Goal: Task Accomplishment & Management: Manage account settings

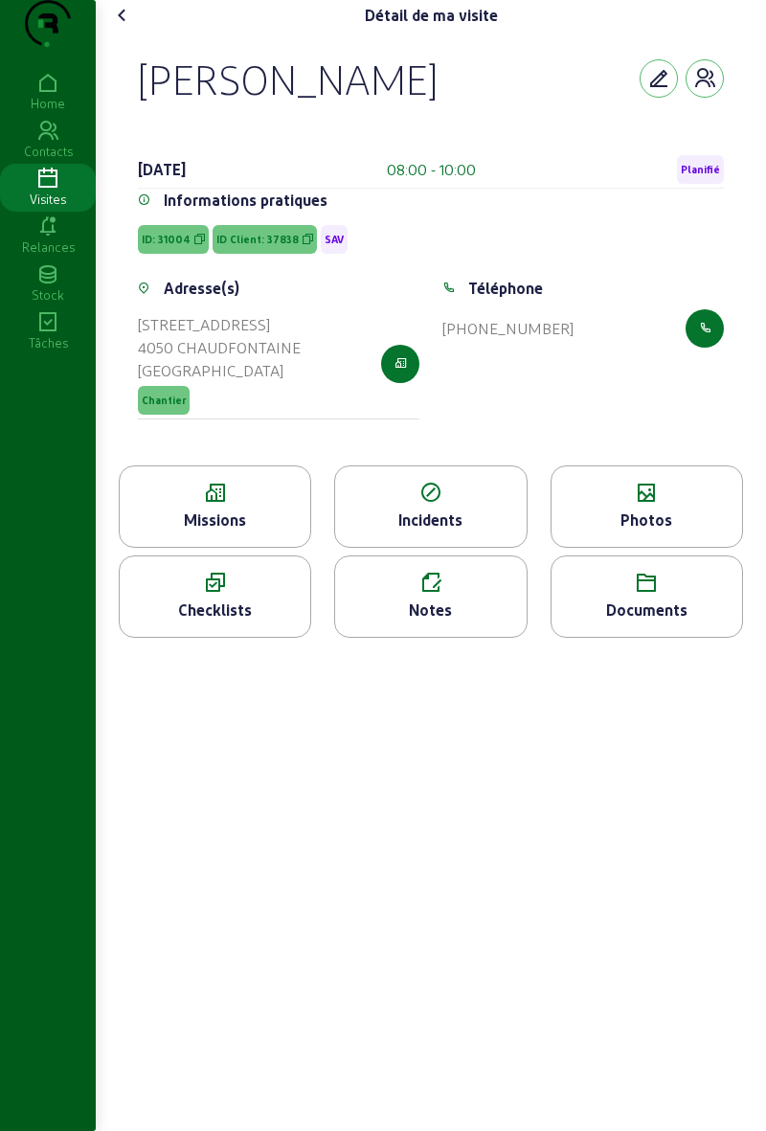
click at [234, 532] on div "Missions" at bounding box center [215, 520] width 191 height 23
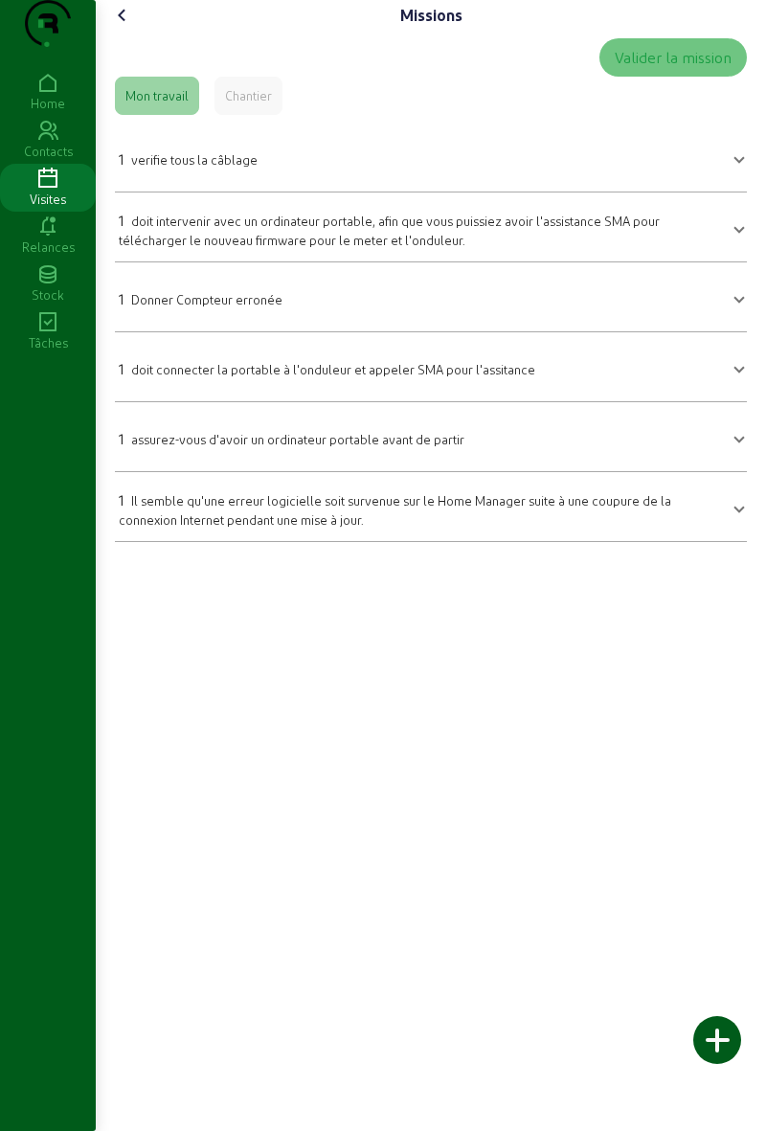
click at [118, 27] on icon at bounding box center [122, 15] width 23 height 23
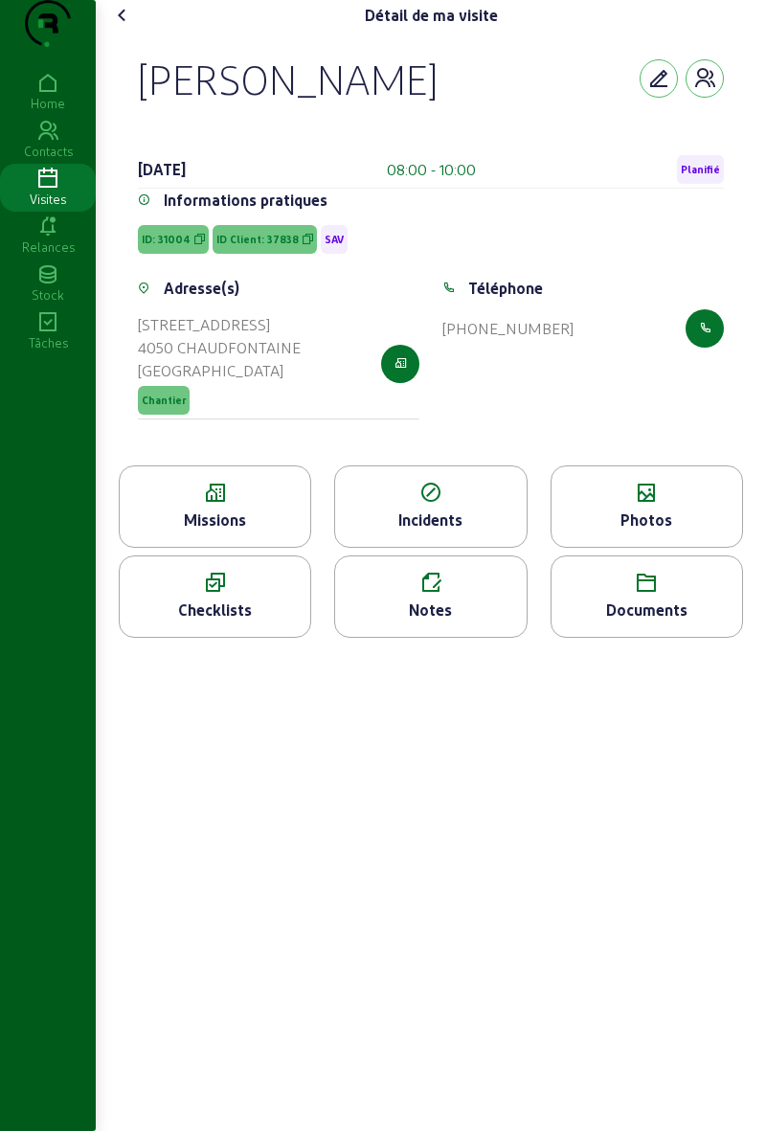
click at [125, 27] on icon at bounding box center [122, 15] width 23 height 23
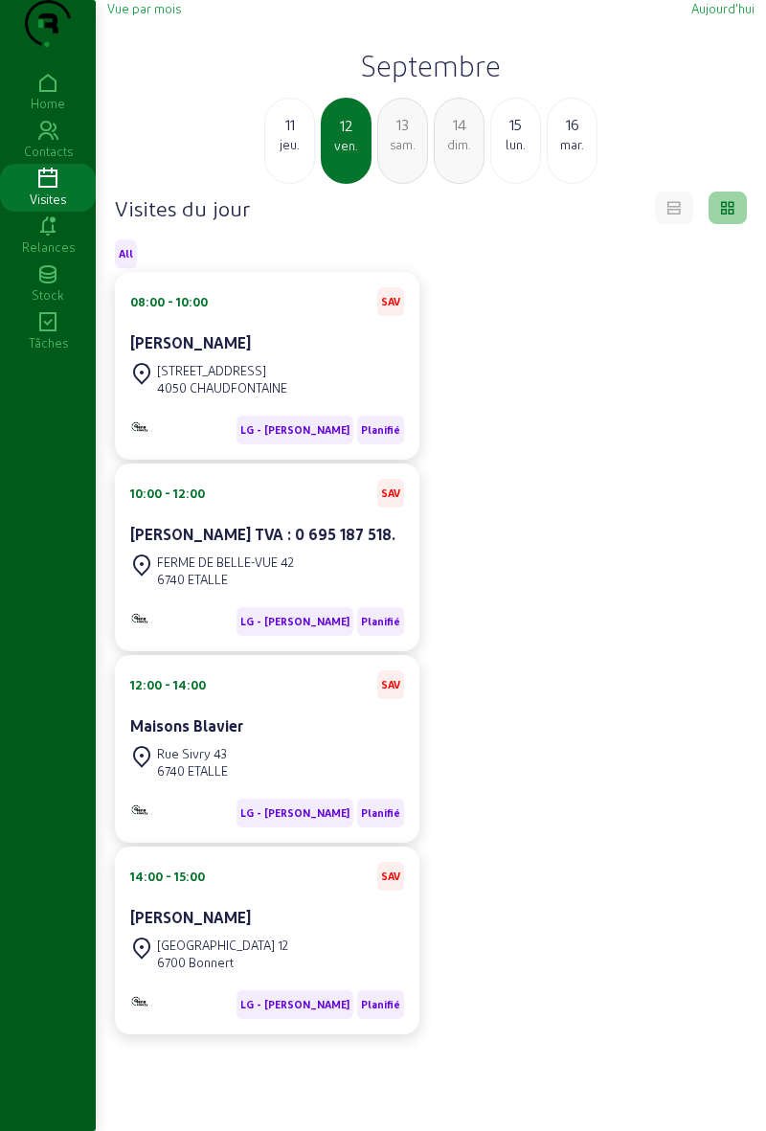
click at [330, 590] on div "FERME DE BELLE-VUE 42 6740 ETALLE" at bounding box center [267, 571] width 274 height 42
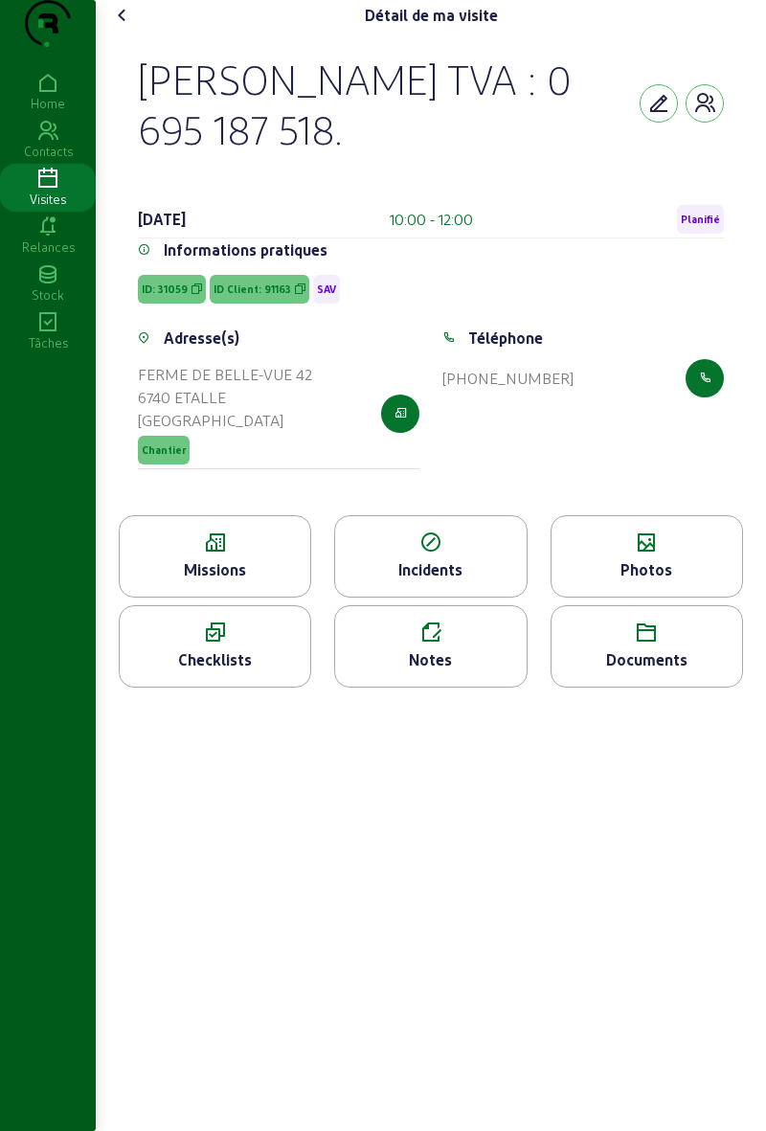
click at [240, 594] on div "Missions" at bounding box center [215, 556] width 193 height 82
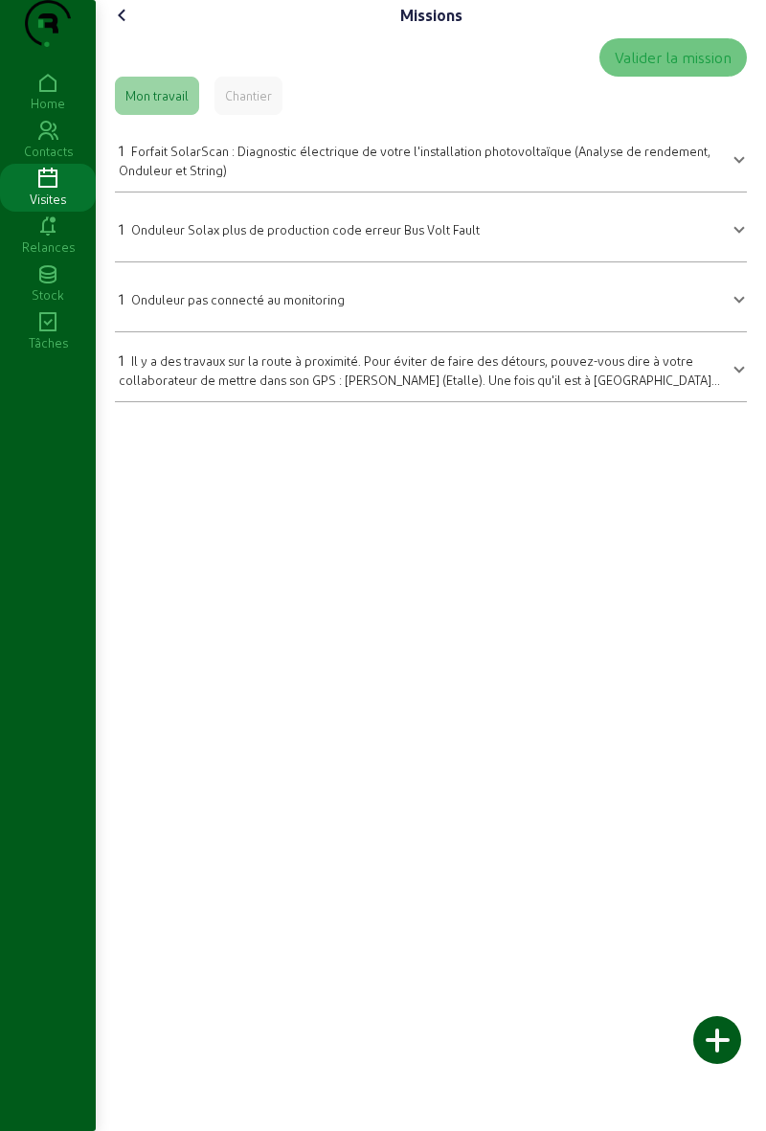
click at [0, 530] on div "Home Contacts Visites Relances Stock Tâches" at bounding box center [48, 565] width 96 height 1131
click at [134, 27] on icon at bounding box center [122, 15] width 23 height 23
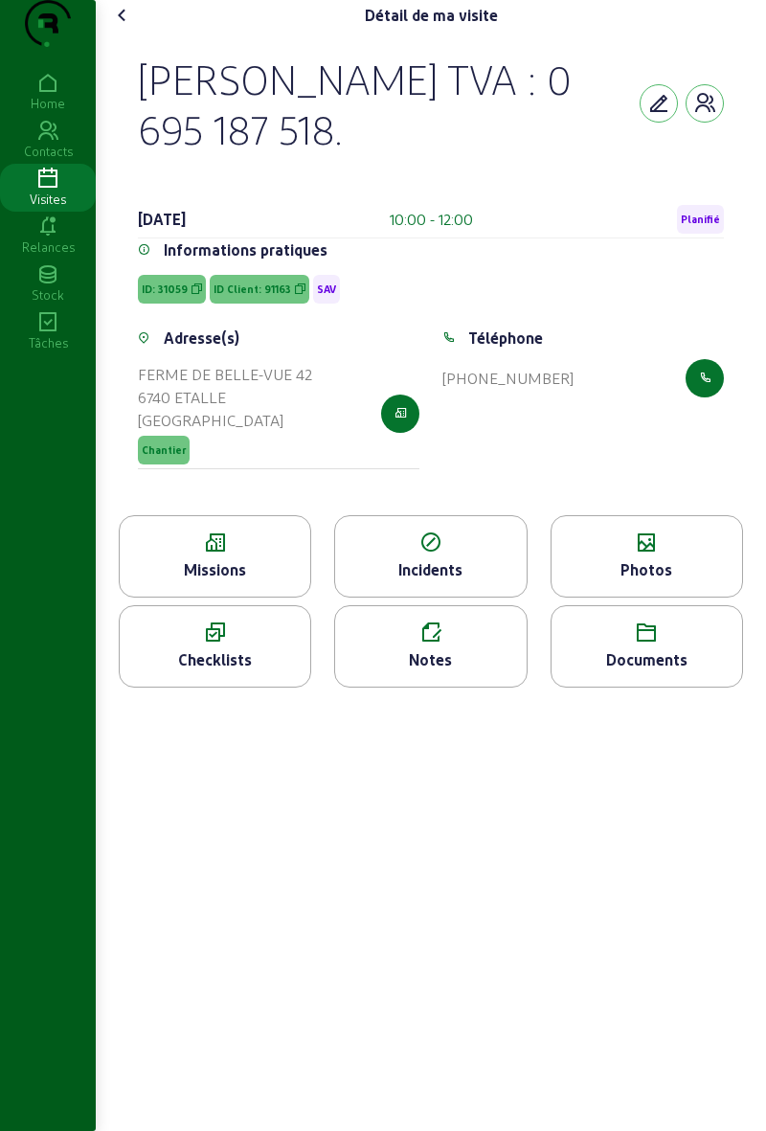
click at [138, 31] on cam-font-icon at bounding box center [122, 15] width 31 height 31
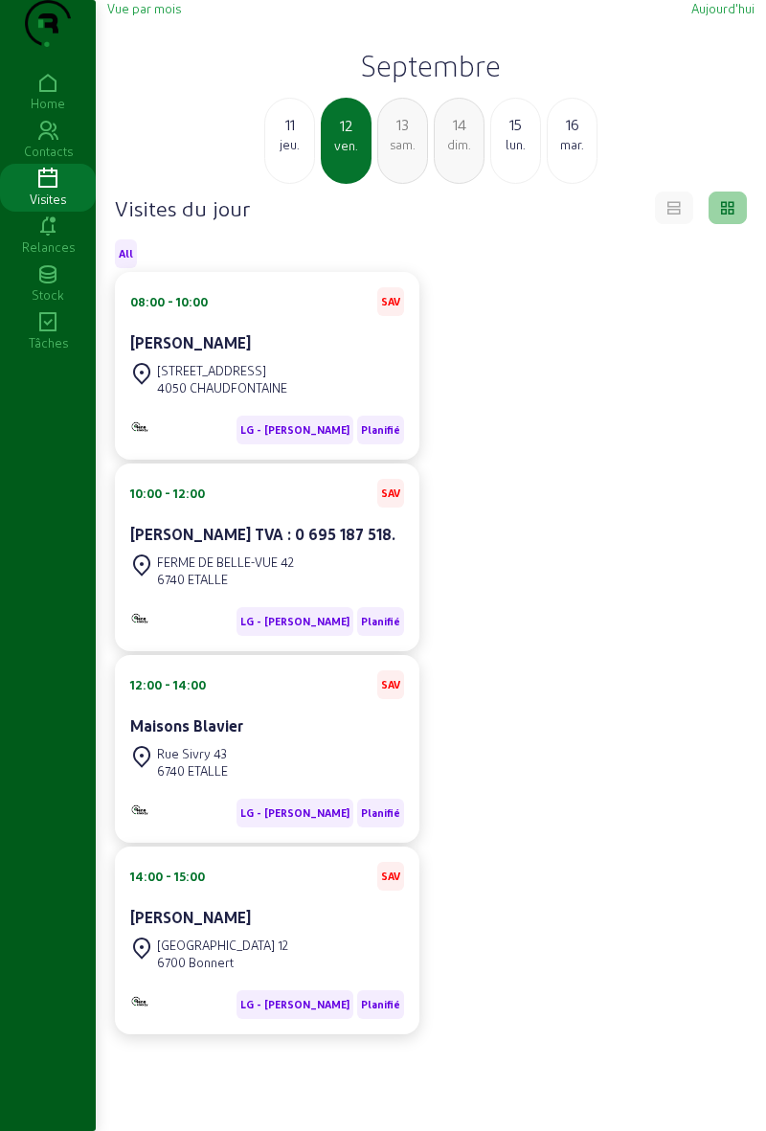
click at [325, 780] on div "Rue Sivry 43 6740 ETALLE" at bounding box center [267, 763] width 274 height 42
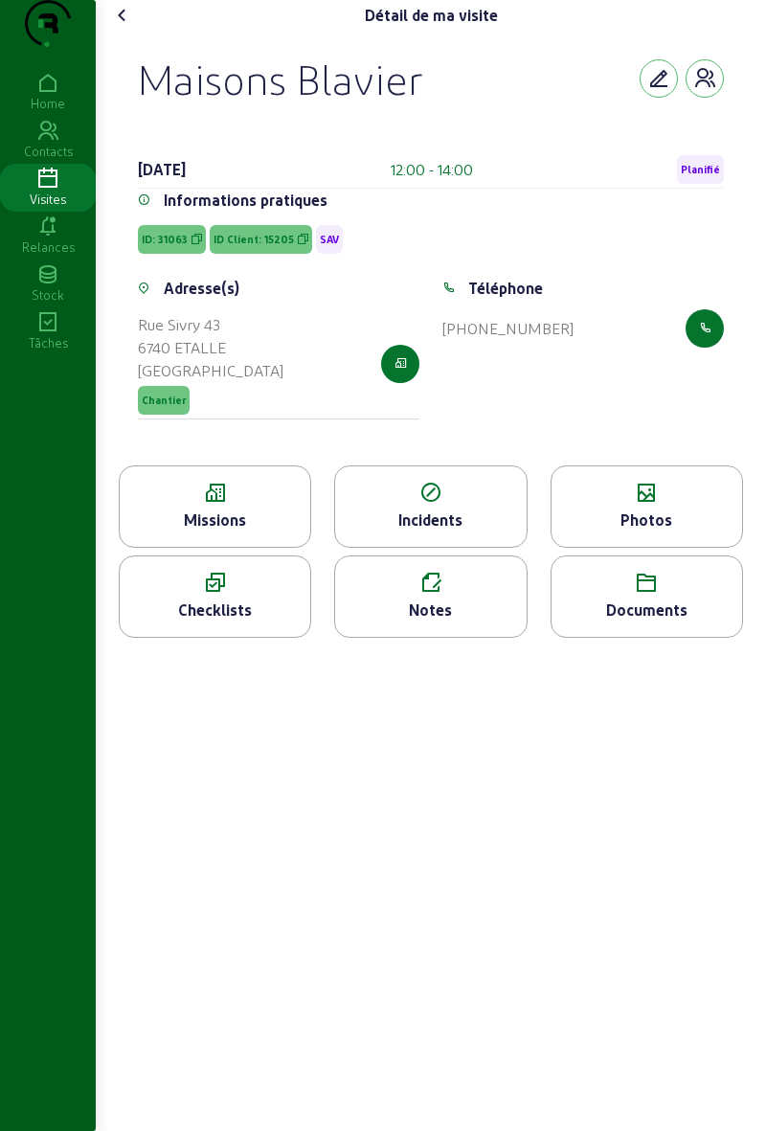
click at [265, 548] on div "Missions" at bounding box center [215, 507] width 193 height 82
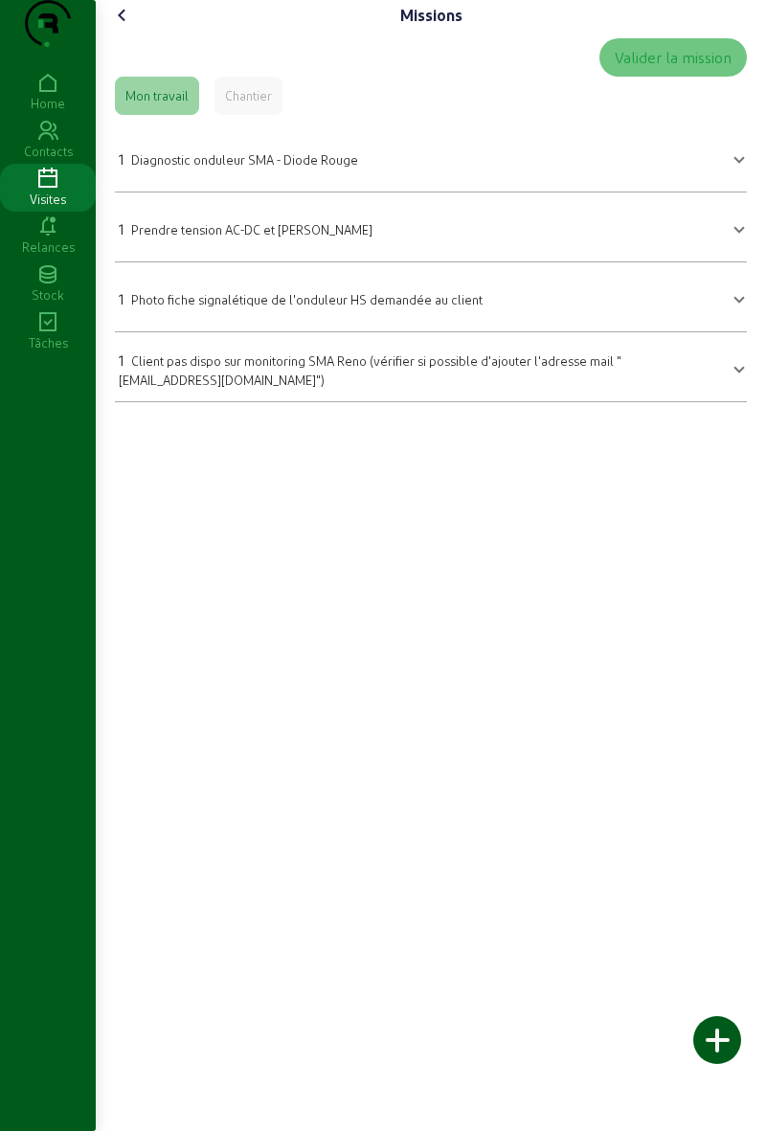
click at [119, 31] on cam-font-icon at bounding box center [122, 15] width 31 height 31
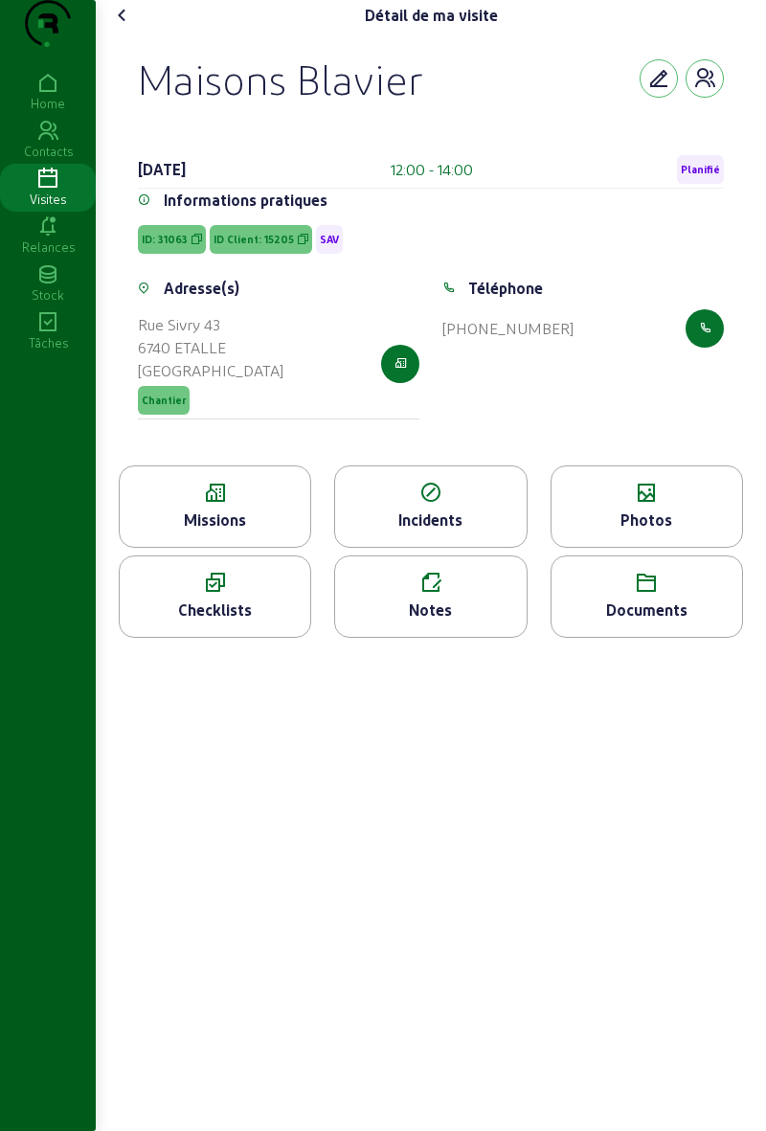
click at [138, 31] on cam-font-icon at bounding box center [122, 15] width 31 height 31
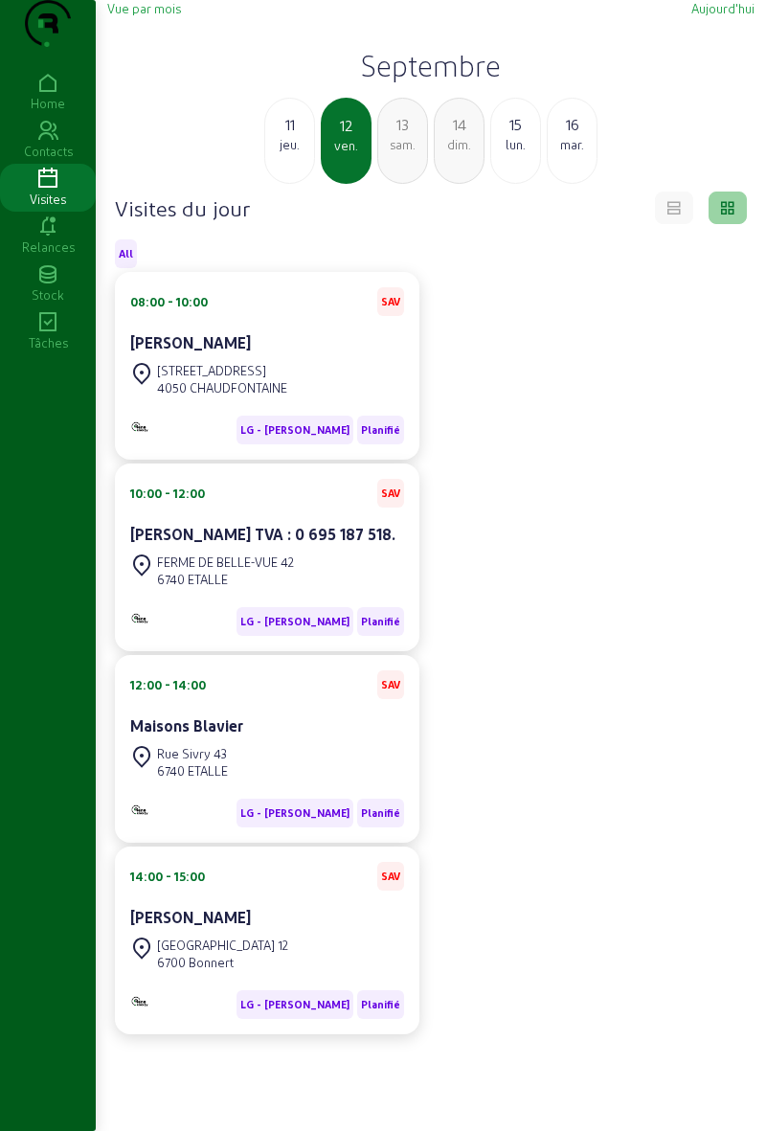
click at [257, 971] on div "6700 Bonnert" at bounding box center [222, 962] width 131 height 17
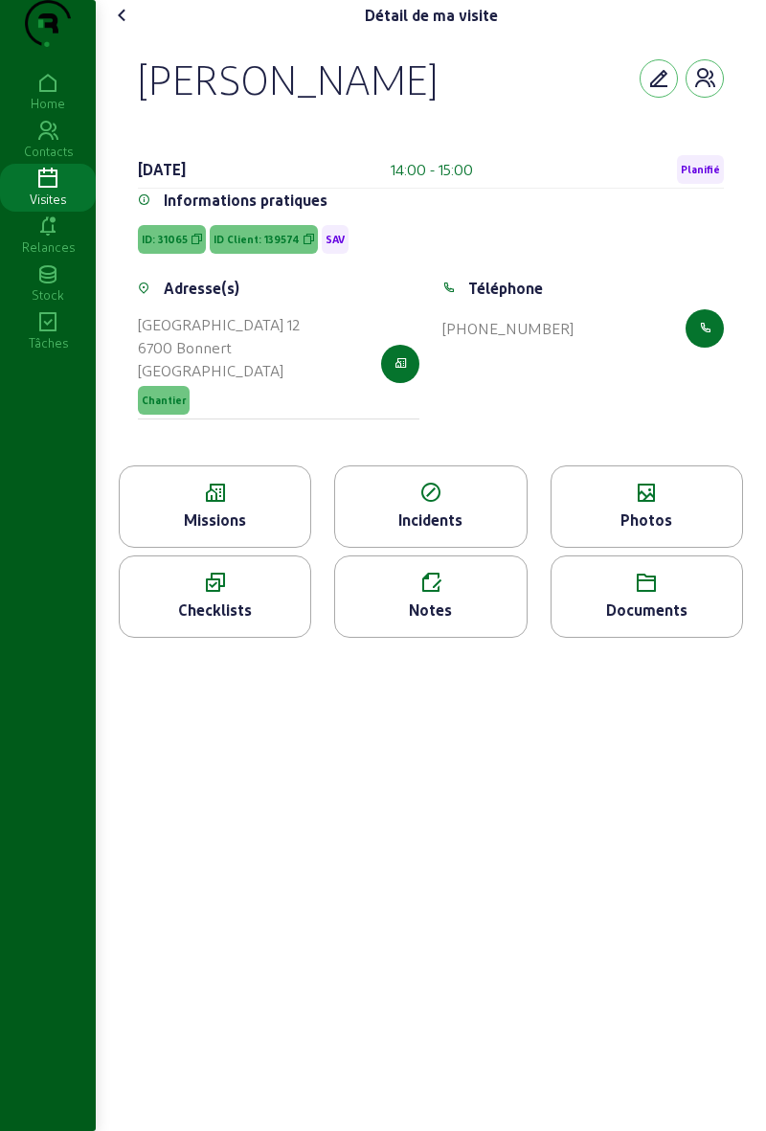
click at [258, 532] on div "Missions" at bounding box center [215, 520] width 191 height 23
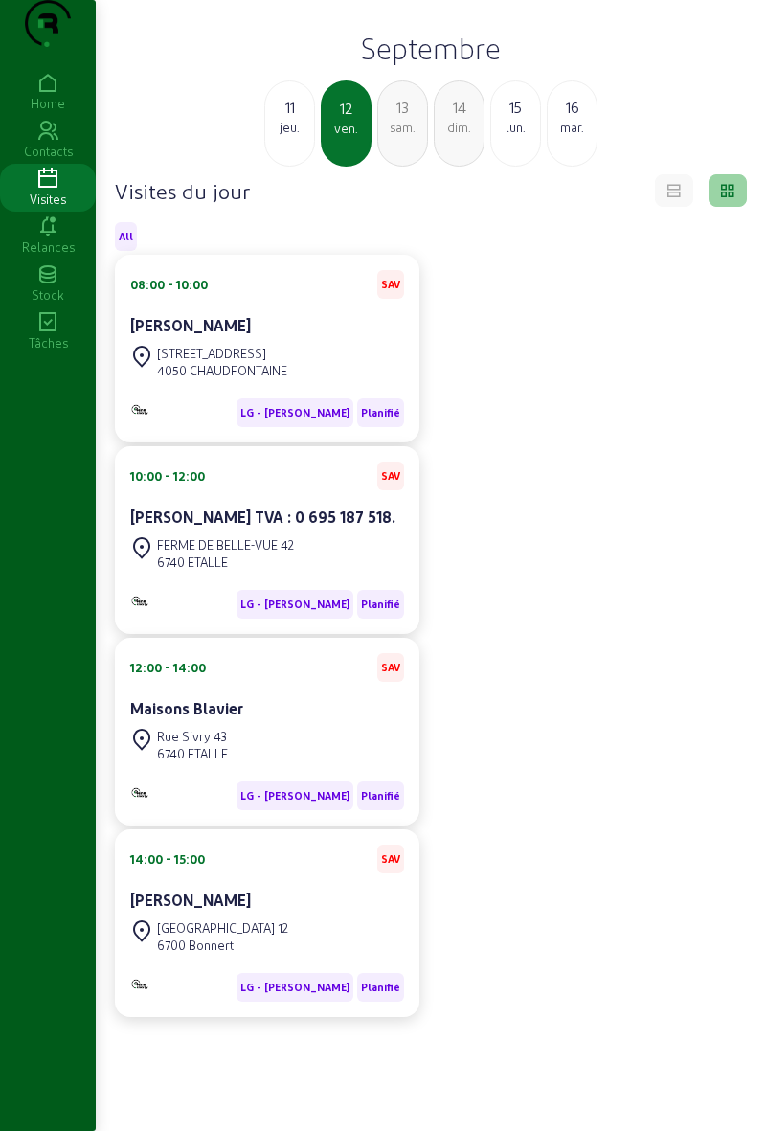
scroll to position [18, 0]
click at [330, 425] on div "LG - Alessio - E Planifié" at bounding box center [267, 404] width 274 height 44
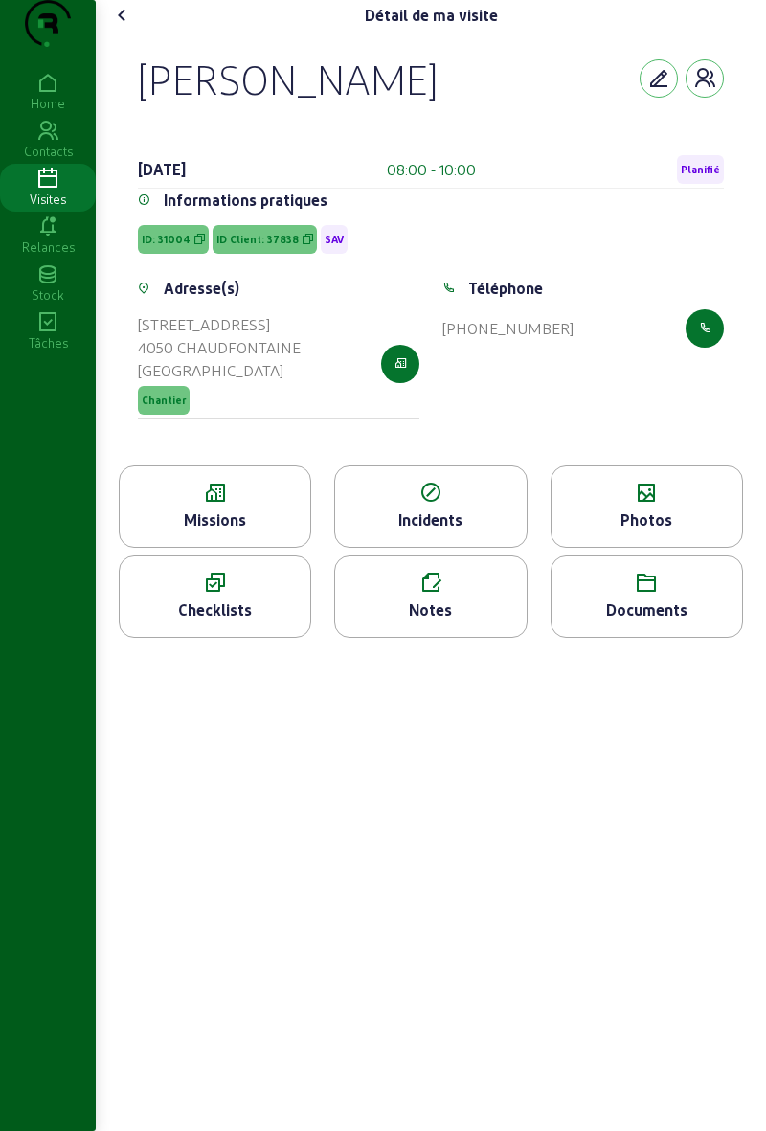
click at [406, 383] on button "button" at bounding box center [400, 364] width 38 height 38
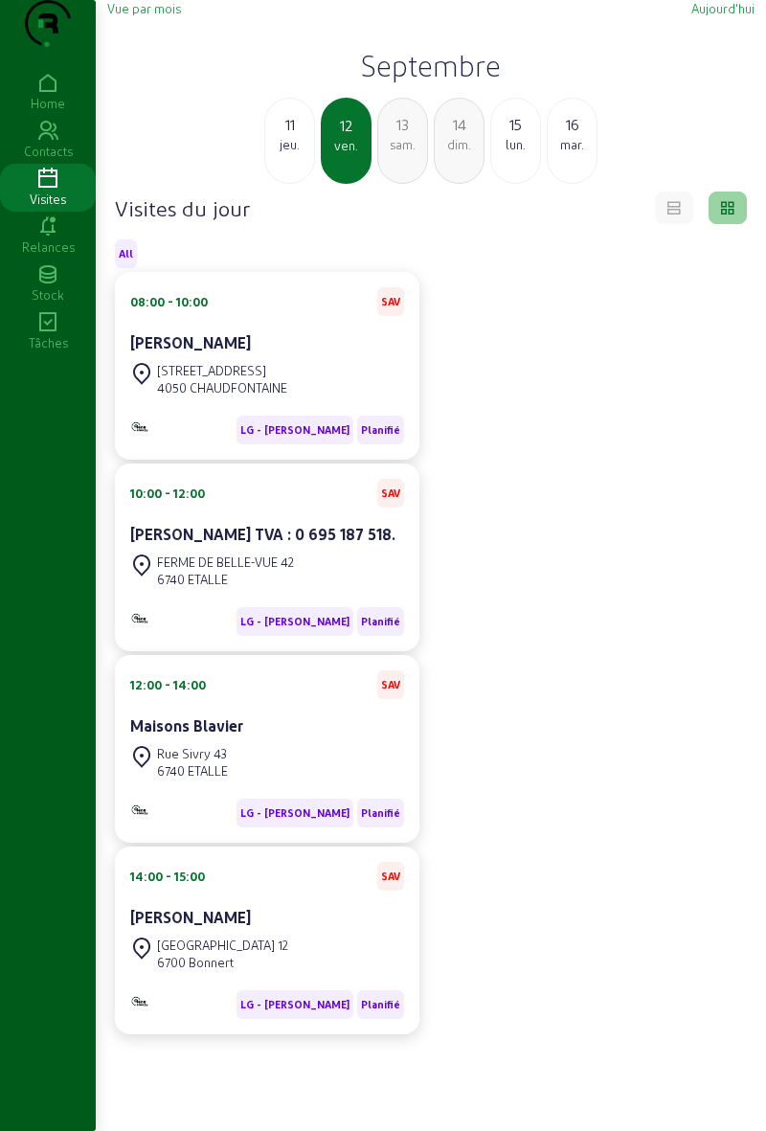
click at [240, 379] on div "[STREET_ADDRESS]" at bounding box center [222, 370] width 130 height 17
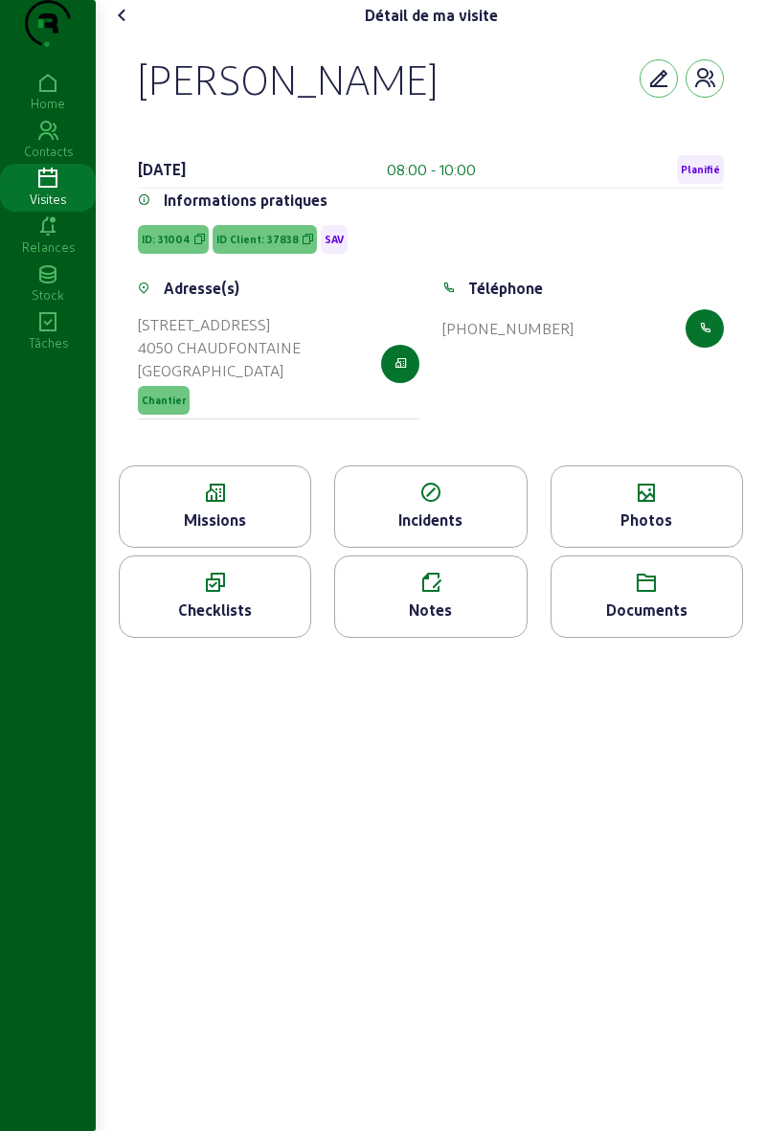
click at [195, 595] on icon at bounding box center [215, 583] width 191 height 23
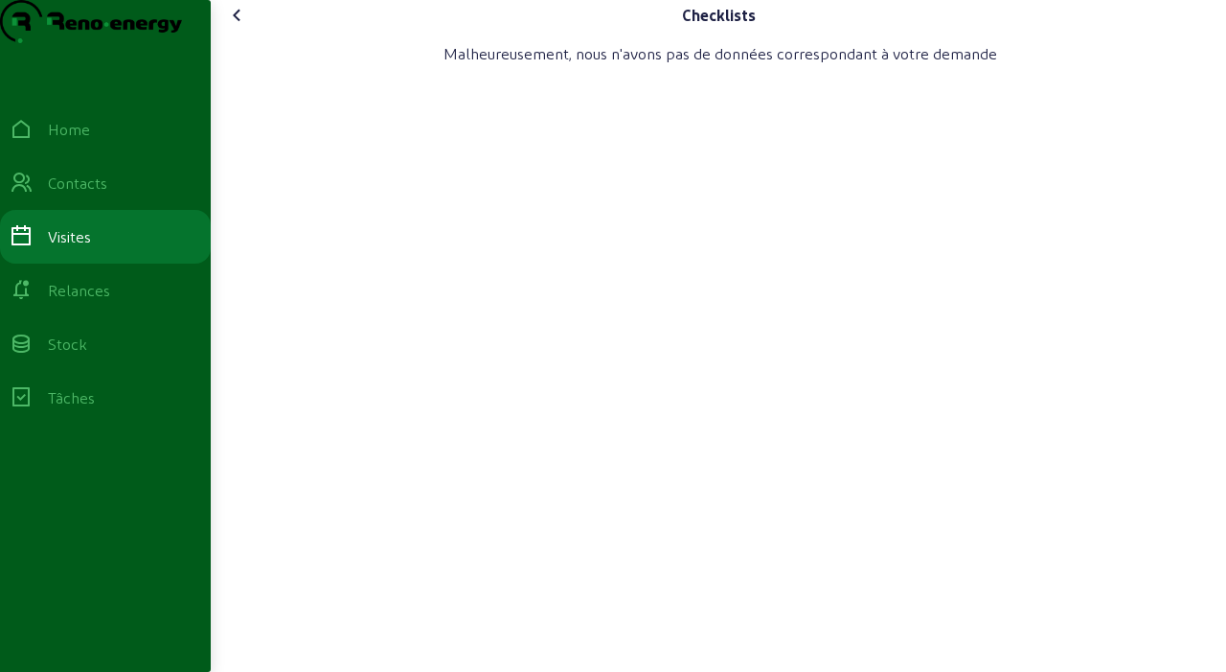
click at [535, 671] on div "Checklists Malheureusement, nous n'avons pas de données correspondant à votre d…" at bounding box center [719, 336] width 1016 height 672
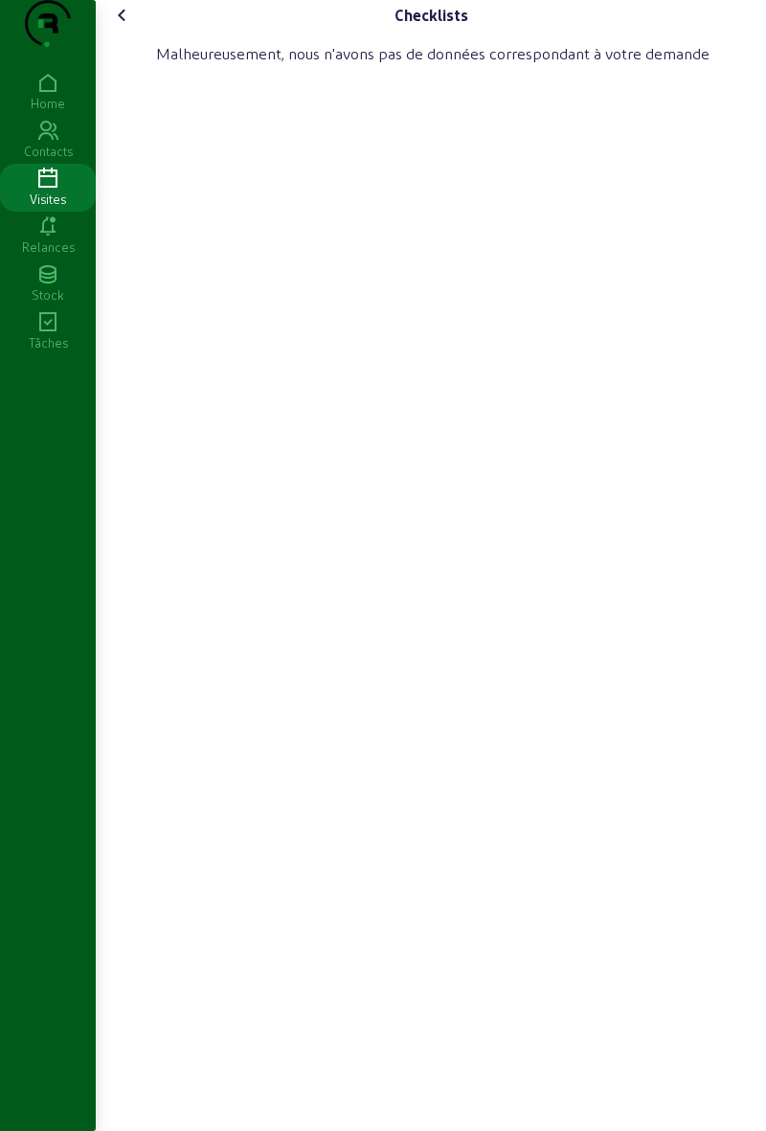
click at [121, 31] on cam-font-icon at bounding box center [122, 15] width 31 height 31
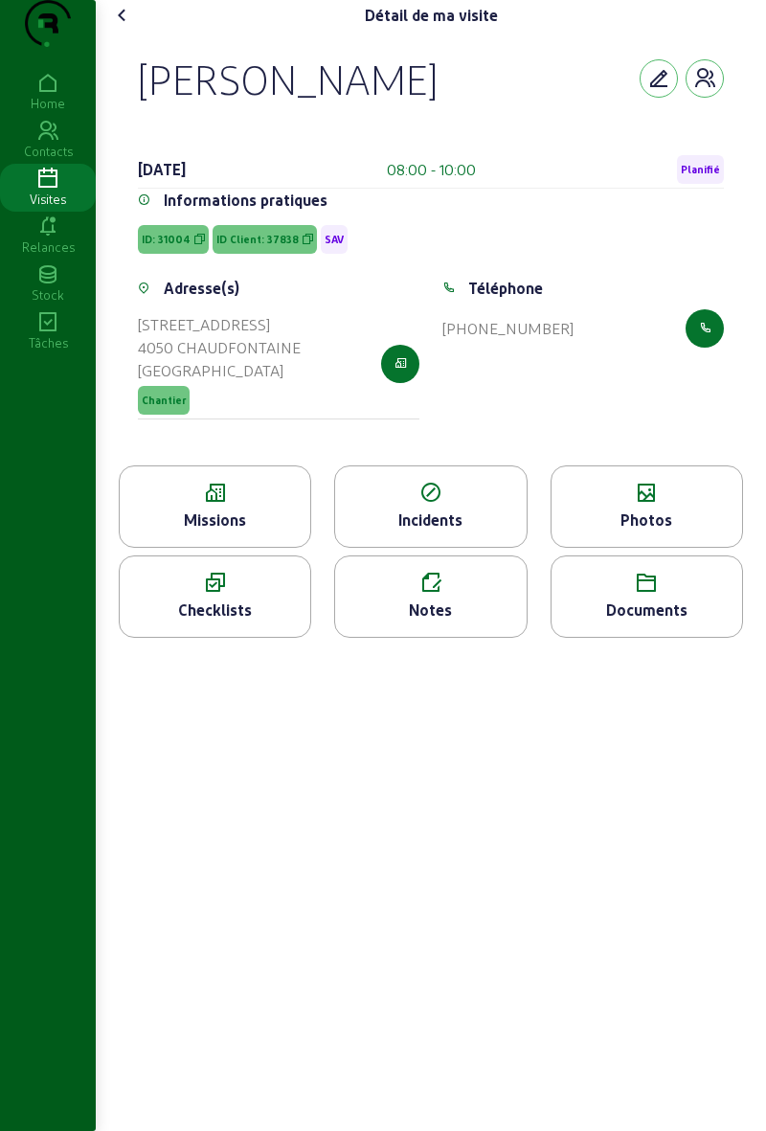
click at [270, 542] on div "Missions" at bounding box center [215, 507] width 193 height 82
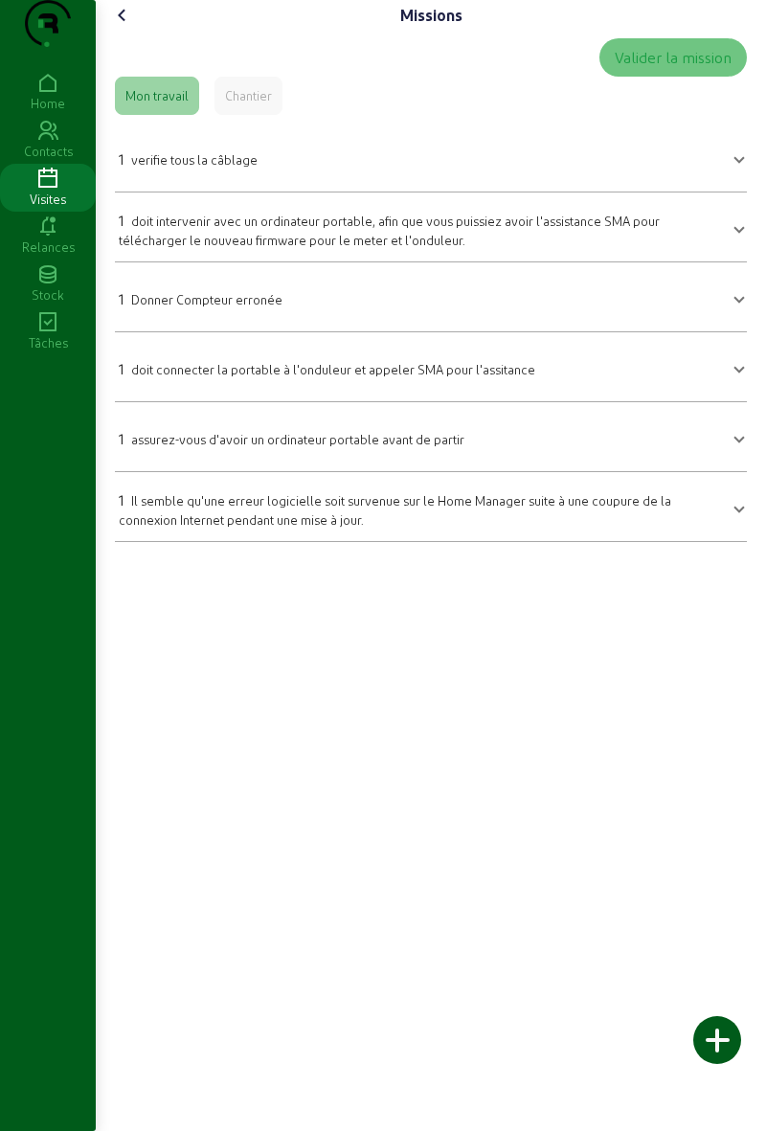
click at [133, 27] on icon at bounding box center [122, 15] width 23 height 23
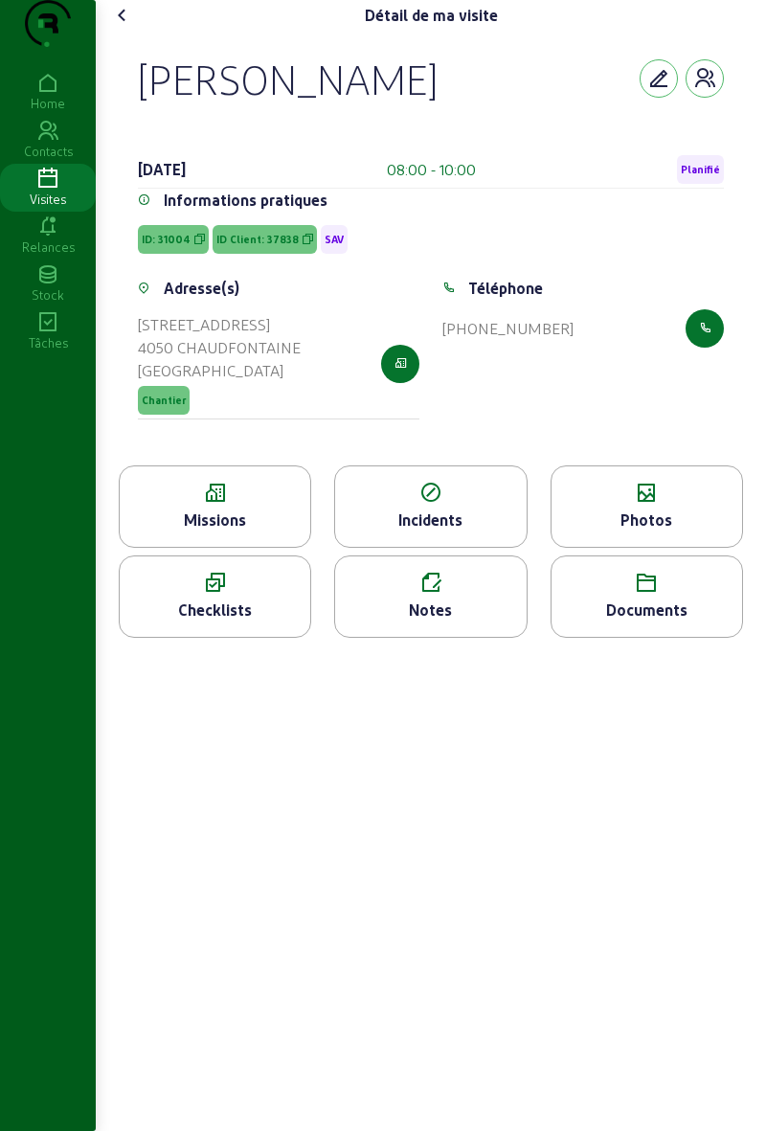
click at [97, 38] on div "Détail de ma visite [PERSON_NAME] [DATE] 08:00 - 10:00 Planifié Informations pr…" at bounding box center [431, 326] width 671 height 653
click at [138, 31] on cam-font-icon at bounding box center [122, 15] width 31 height 31
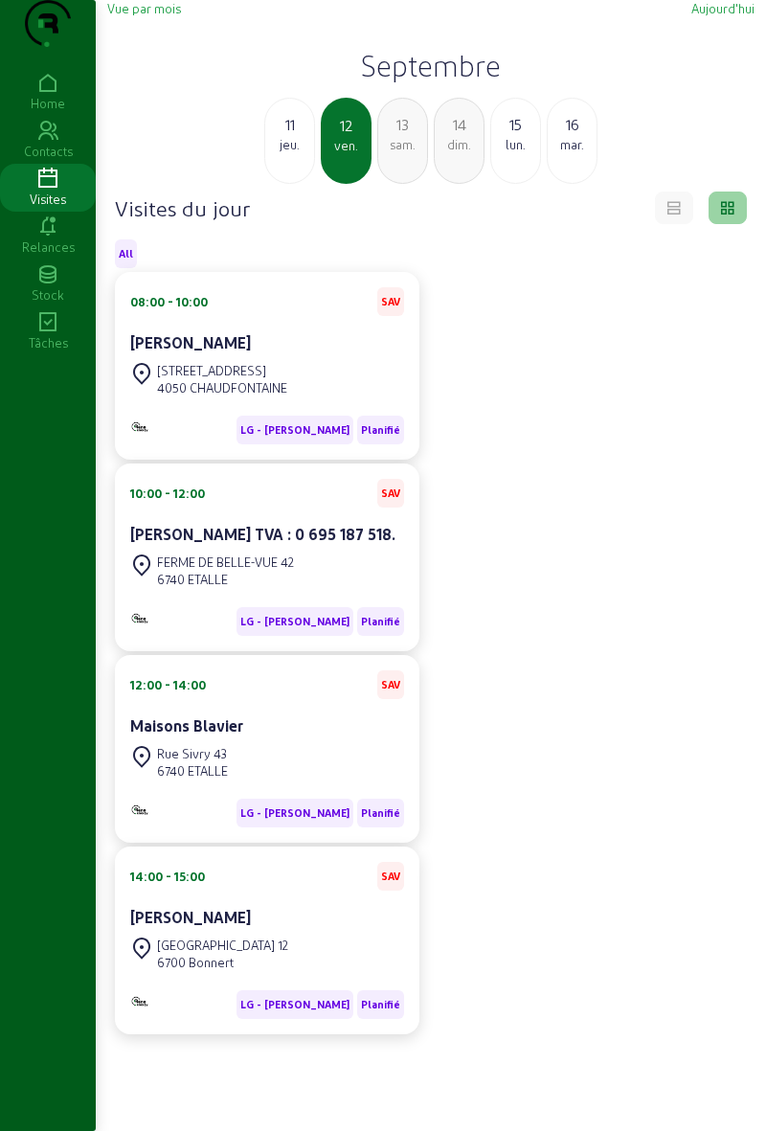
click at [765, 1098] on div "Vue par mois [DATE] [DATE] jeu. 12 ven. 13 sam. 14 dim. 15 [DATE] Visites du jo…" at bounding box center [431, 614] width 671 height 1228
click at [287, 322] on div "08:00 - 10:00 SAV Xavier Mahieu [STREET_ADDRESS] LG - Alessio - E Planifié" at bounding box center [267, 366] width 305 height 188
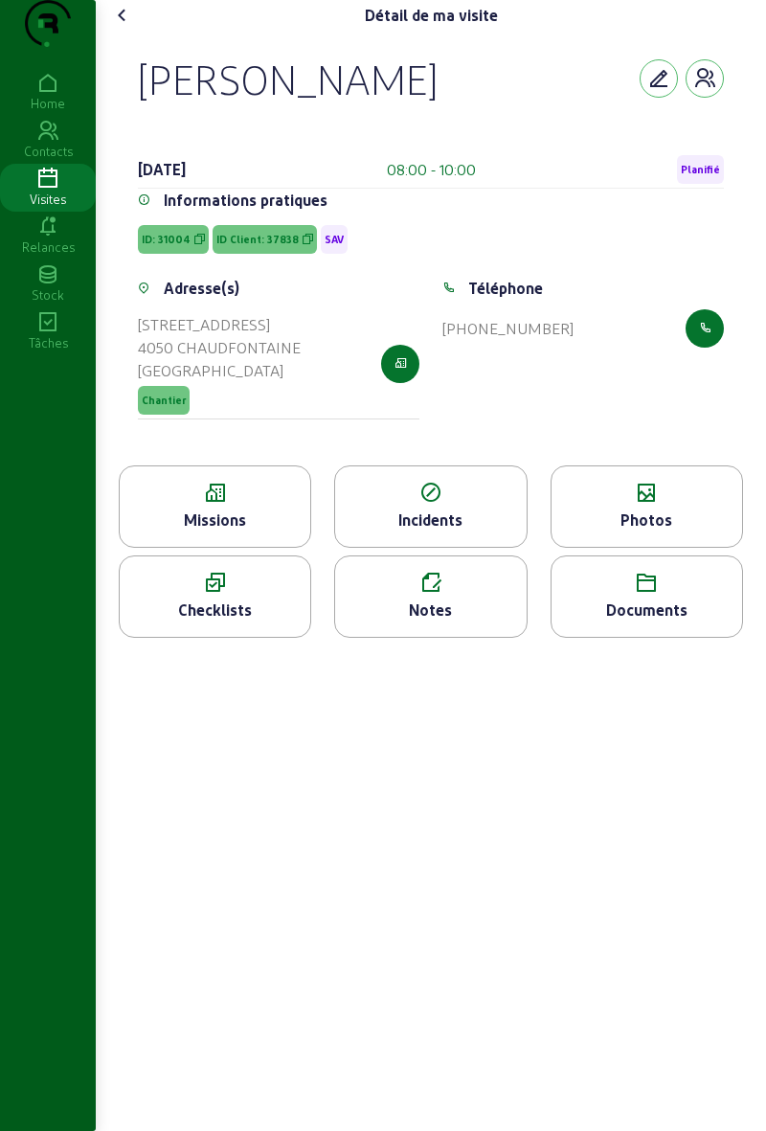
click at [701, 184] on span "Planifié" at bounding box center [700, 169] width 47 height 29
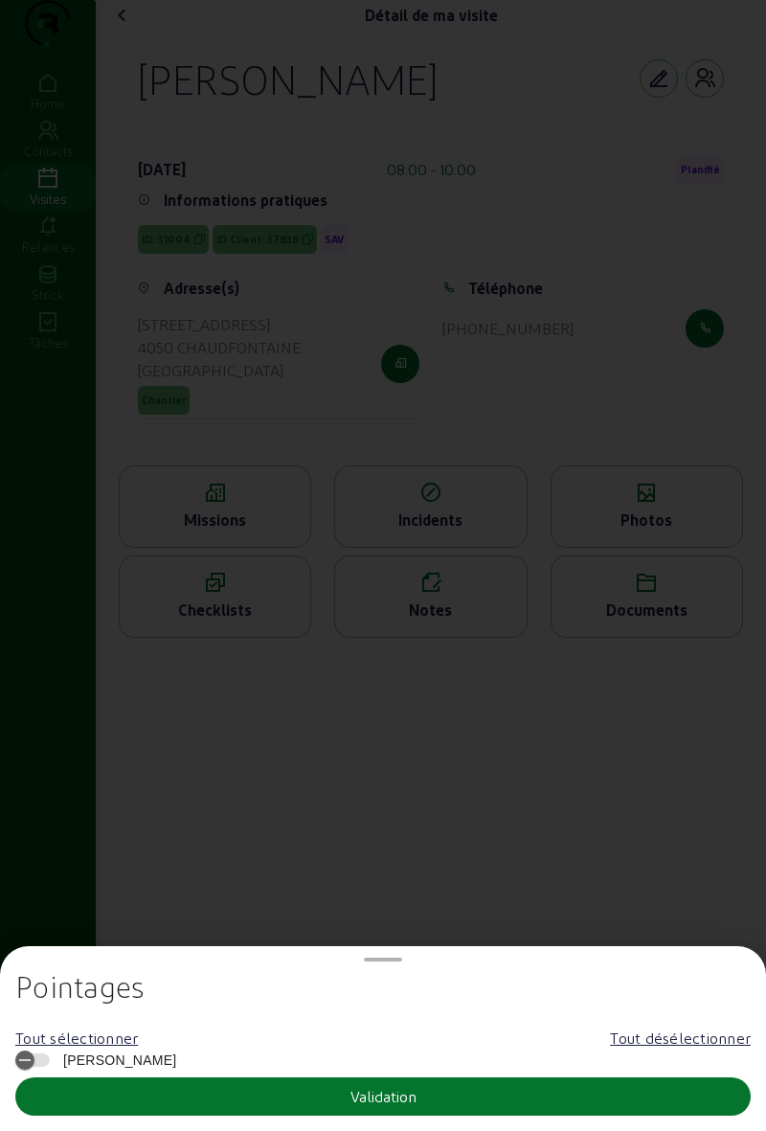
click at [431, 1097] on button "Validation" at bounding box center [383, 1097] width 736 height 38
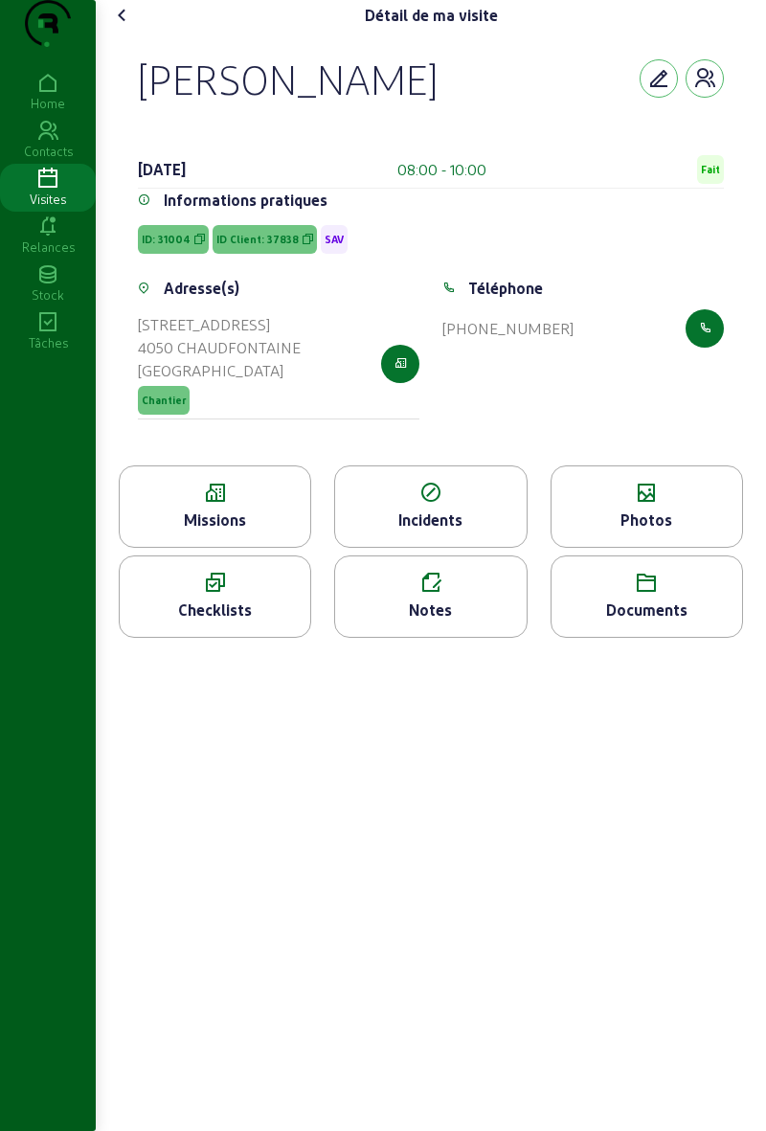
click at [49, 208] on div "Visites" at bounding box center [48, 199] width 96 height 17
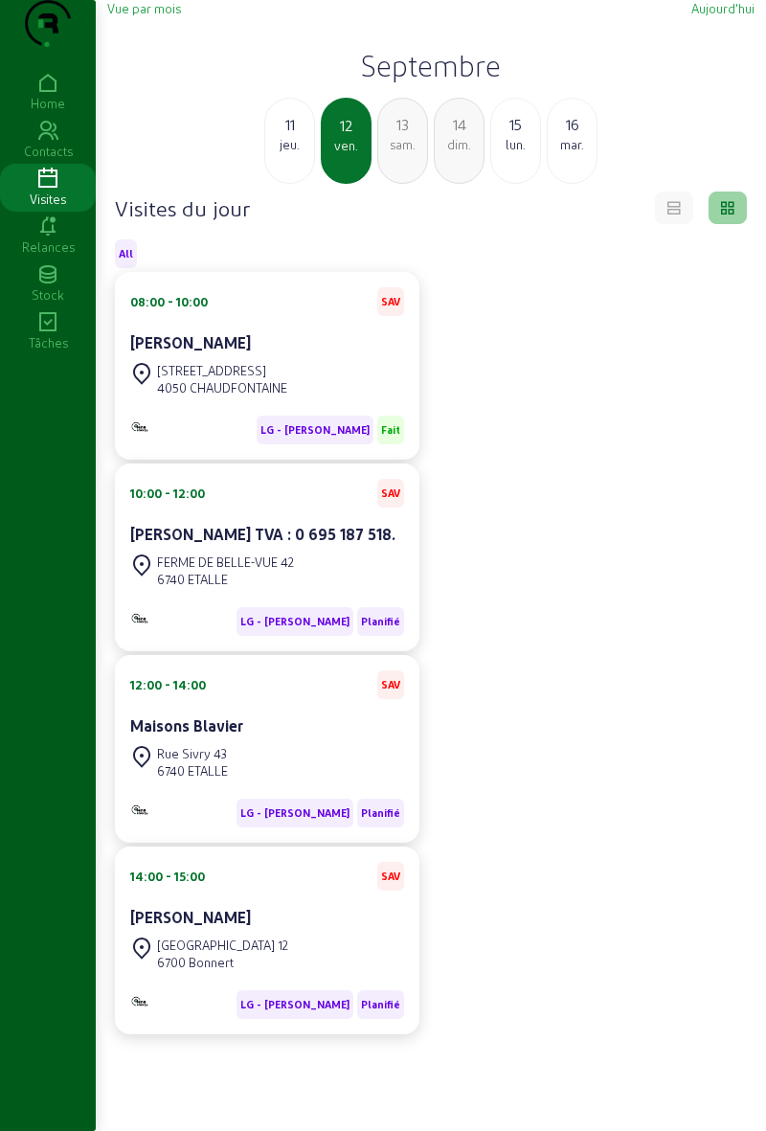
click at [264, 550] on div "[PERSON_NAME] TVA : 0 695 187 518." at bounding box center [267, 536] width 274 height 27
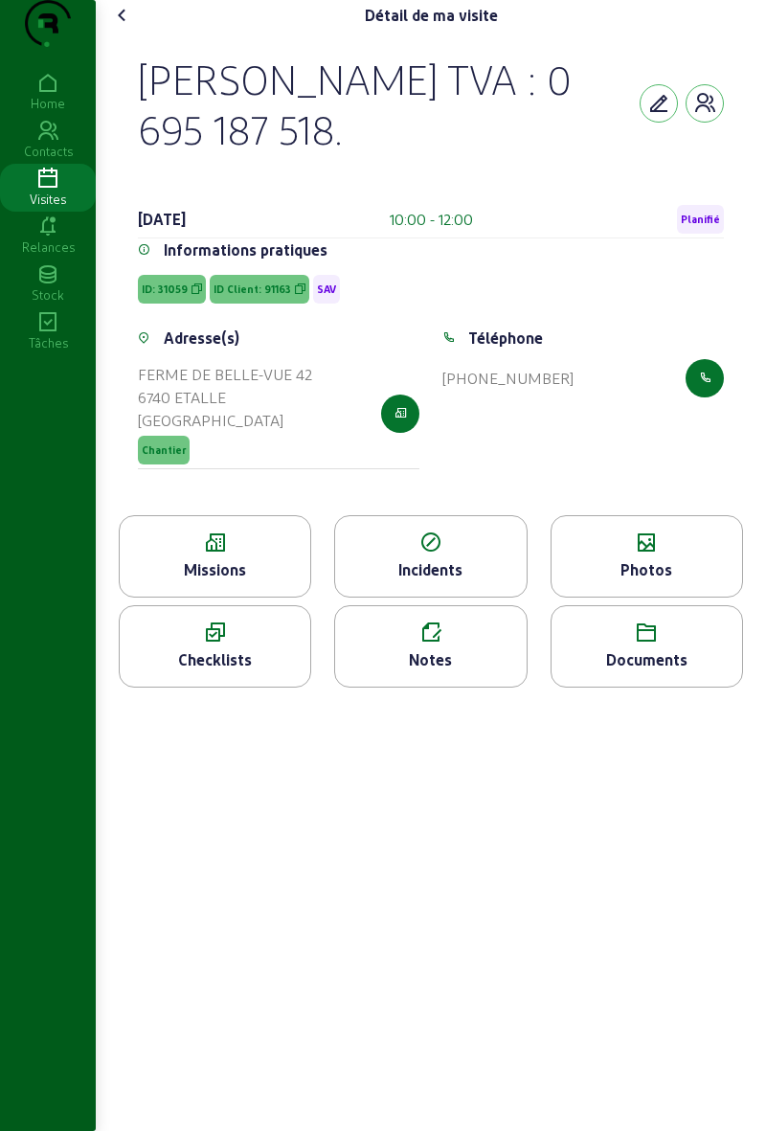
click at [219, 582] on div "Missions" at bounding box center [215, 570] width 191 height 23
